Goal: Information Seeking & Learning: Learn about a topic

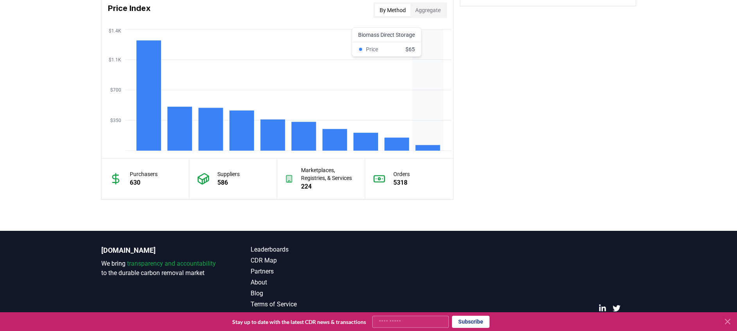
scroll to position [674, 0]
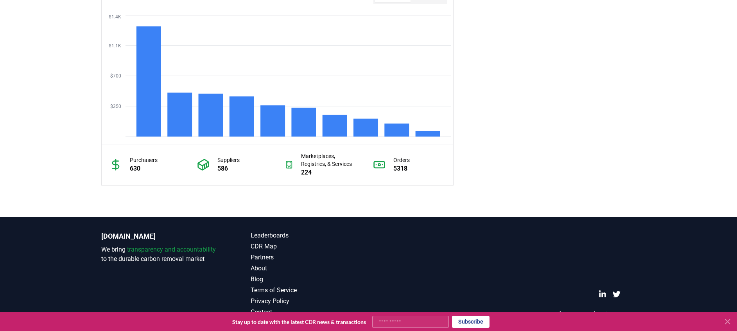
click at [217, 168] on div "Suppliers 586" at bounding box center [233, 164] width 88 height 41
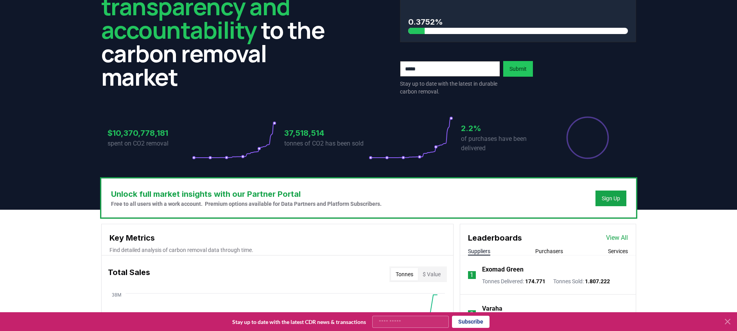
scroll to position [0, 0]
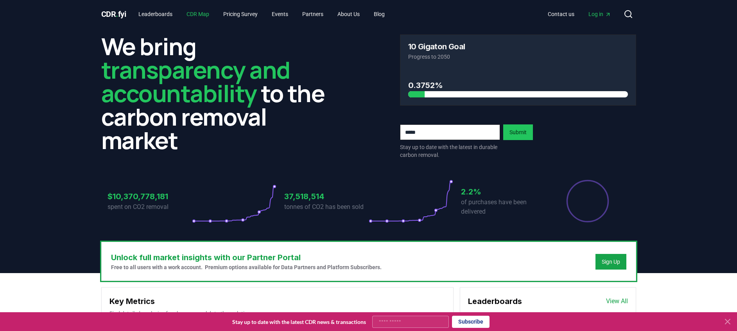
click at [200, 12] on link "CDR Map" at bounding box center [197, 14] width 35 height 14
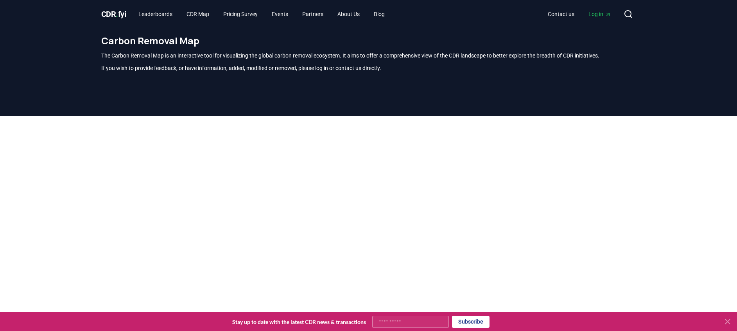
click at [39, 222] on div at bounding box center [368, 281] width 737 height 331
click at [728, 320] on icon at bounding box center [727, 321] width 9 height 9
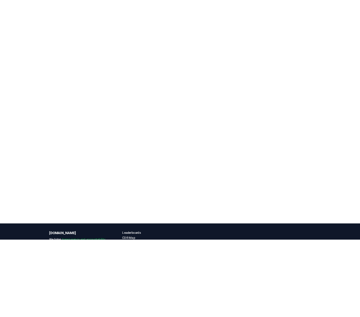
scroll to position [230, 0]
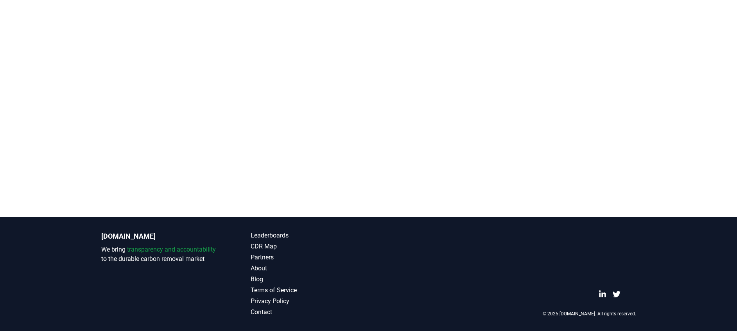
click at [684, 274] on footer "CDR.fyi We bring transparency and accountability to the durable carbon removal …" at bounding box center [368, 274] width 737 height 114
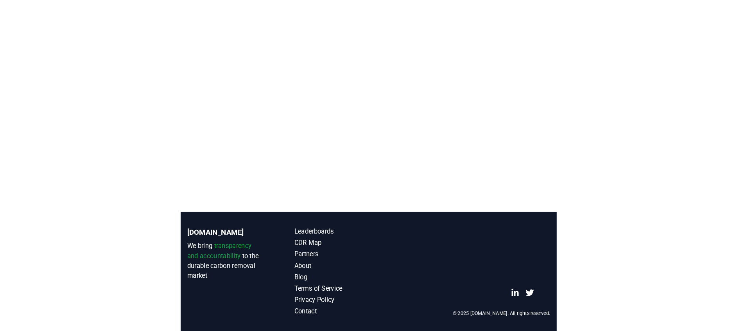
scroll to position [0, 0]
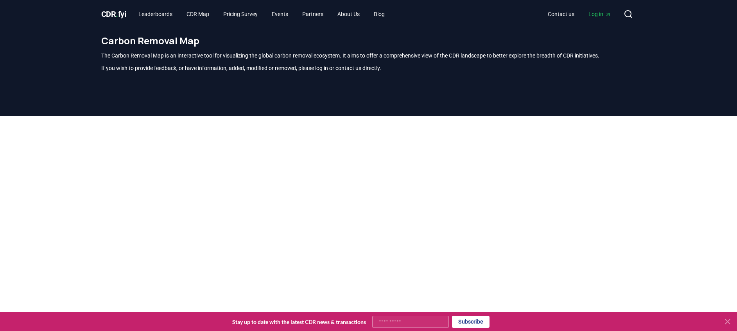
scroll to position [230, 0]
click at [729, 323] on icon at bounding box center [727, 321] width 5 height 5
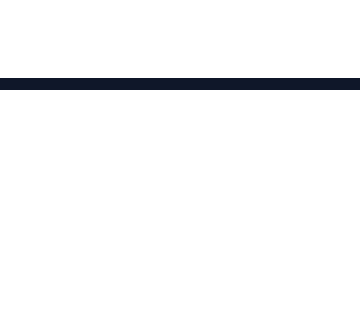
scroll to position [84, 0]
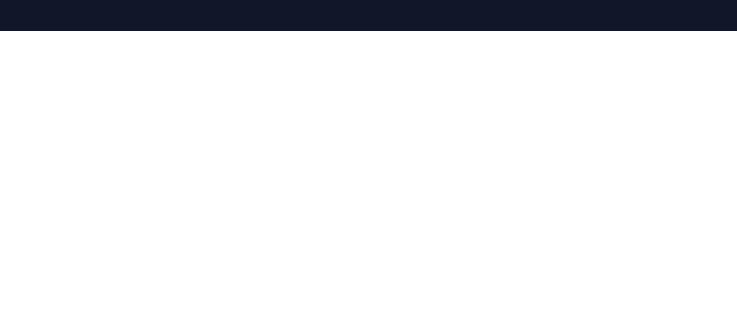
drag, startPoint x: 411, startPoint y: 86, endPoint x: 63, endPoint y: 178, distance: 359.9
click at [63, 178] on div at bounding box center [368, 196] width 737 height 331
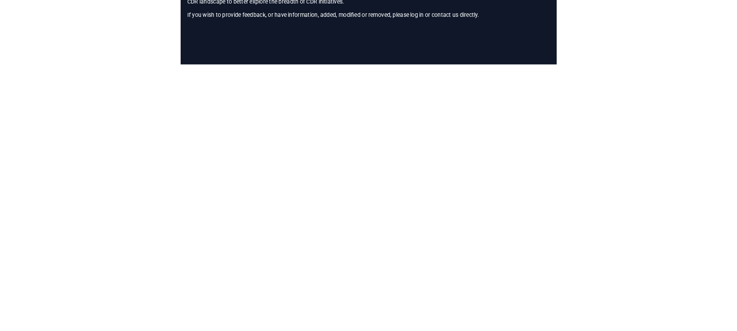
scroll to position [92, 0]
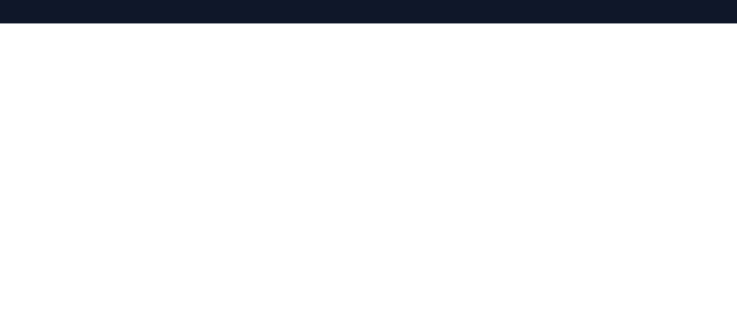
click at [55, 170] on div at bounding box center [368, 188] width 737 height 331
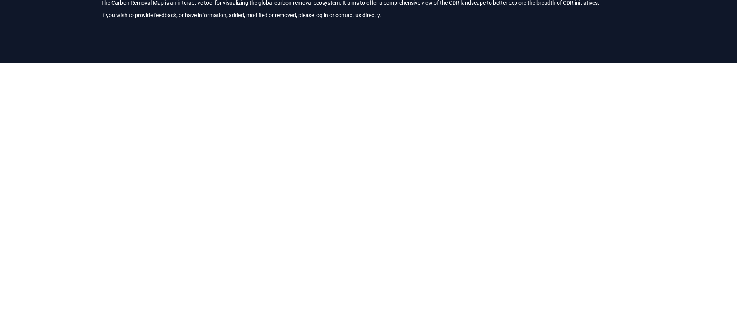
scroll to position [55, 0]
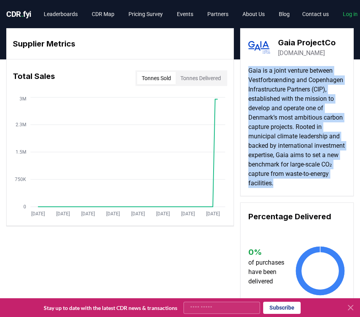
drag, startPoint x: 273, startPoint y: 193, endPoint x: 249, endPoint y: 73, distance: 122.4
click at [249, 73] on p "Gaia is a joint venture between Vestforbrænding and Copenhagen Infrastructure P…" at bounding box center [297, 127] width 97 height 122
copy p "Gaia is a joint venture between Vestforbrænding and Copenhagen Infrastructure P…"
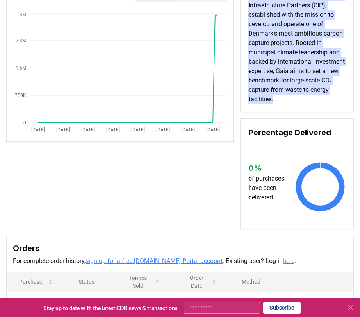
scroll to position [83, 0]
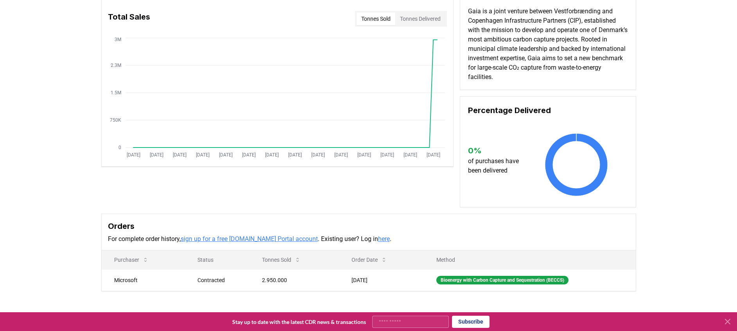
scroll to position [59, 0]
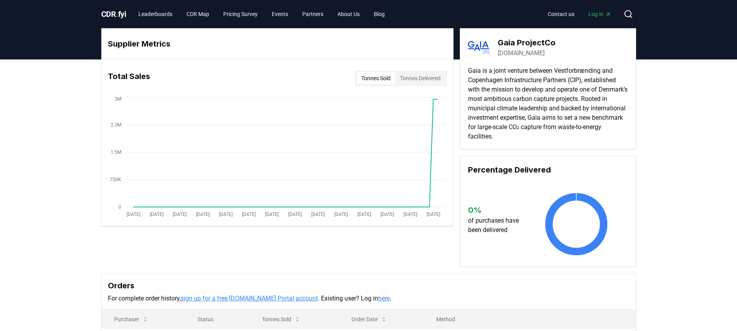
scroll to position [66, 0]
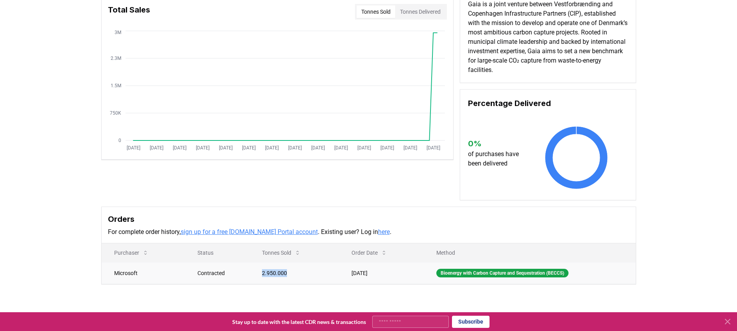
drag, startPoint x: 252, startPoint y: 274, endPoint x: 305, endPoint y: 274, distance: 52.4
click at [305, 274] on td "2.950.000" at bounding box center [294, 273] width 90 height 22
copy td "2.950.000"
drag, startPoint x: 336, startPoint y: 267, endPoint x: 376, endPoint y: 265, distance: 40.4
click at [376, 265] on td "Jul 07, 2025" at bounding box center [381, 273] width 85 height 22
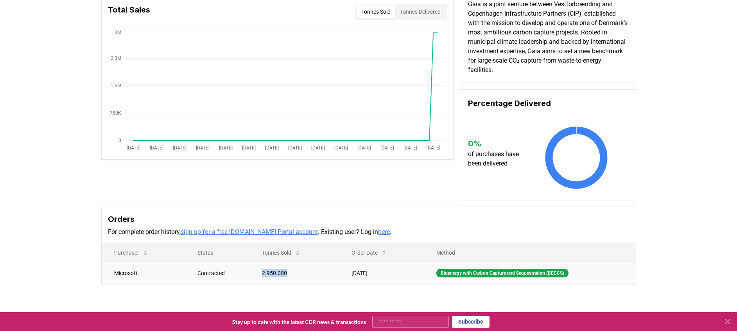
copy td "Jul 07, 2025"
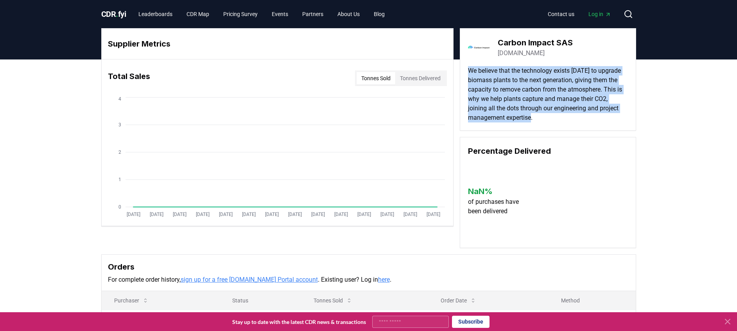
drag, startPoint x: 468, startPoint y: 71, endPoint x: 547, endPoint y: 118, distance: 92.6
click at [547, 118] on p "We believe that the technology exists today to upgrade biomass plants to the ne…" at bounding box center [548, 94] width 160 height 56
copy p "We believe that the technology exists today to upgrade biomass plants to the ne…"
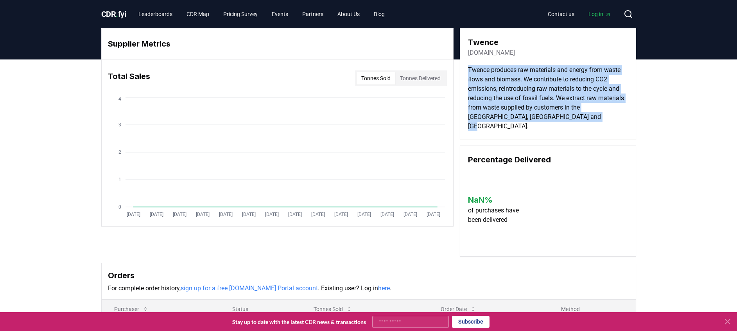
drag, startPoint x: 572, startPoint y: 115, endPoint x: 469, endPoint y: 71, distance: 112.1
click at [469, 71] on p "Twence produces raw materials and energy from waste flows and biomass. We contr…" at bounding box center [548, 98] width 160 height 66
copy p "Twence produces raw materials and energy from waste flows and biomass. We contr…"
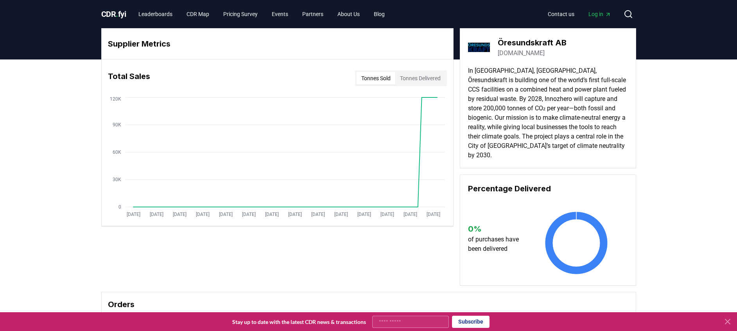
scroll to position [106, 0]
